Goal: Task Accomplishment & Management: Manage account settings

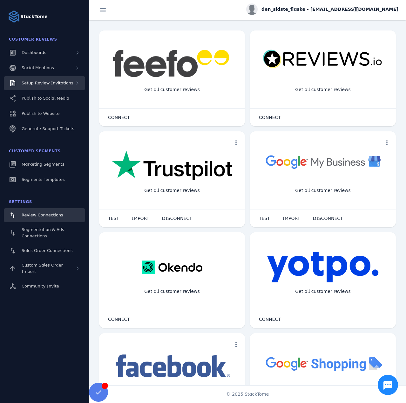
click at [50, 83] on span "Setup Review Invitations" at bounding box center [48, 83] width 52 height 5
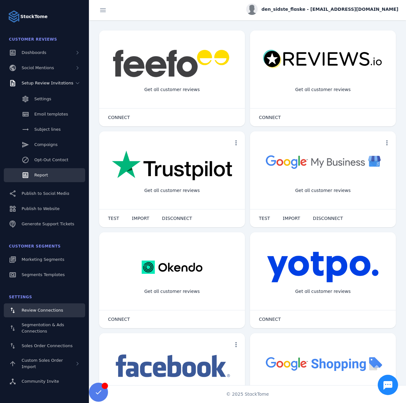
click at [50, 175] on link "Report" at bounding box center [44, 175] width 81 height 14
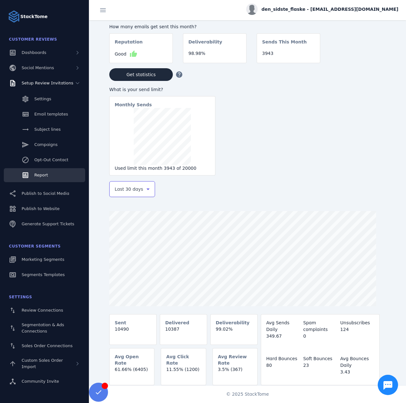
click at [129, 188] on span "Last 30 days" at bounding box center [129, 189] width 29 height 8
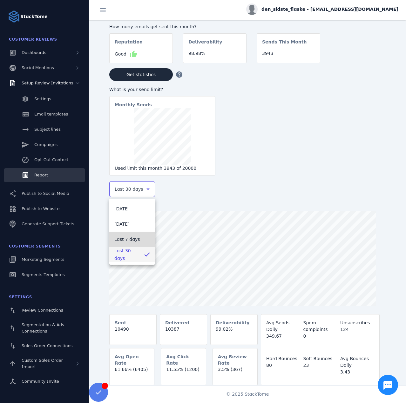
click at [126, 237] on span "Last 7 days" at bounding box center [127, 240] width 26 height 8
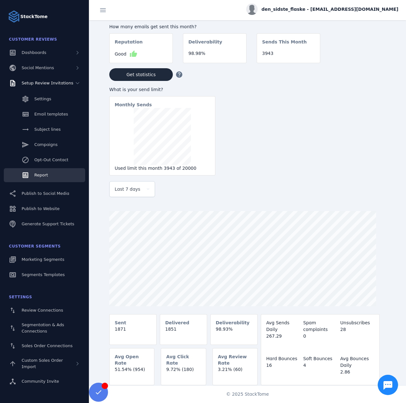
click at [341, 10] on span "den_sidste_flaske - cs_densidsteflaske@stacktome.com" at bounding box center [329, 9] width 137 height 7
click at [377, 58] on span "Sign out" at bounding box center [378, 61] width 18 height 8
